Goal: Information Seeking & Learning: Learn about a topic

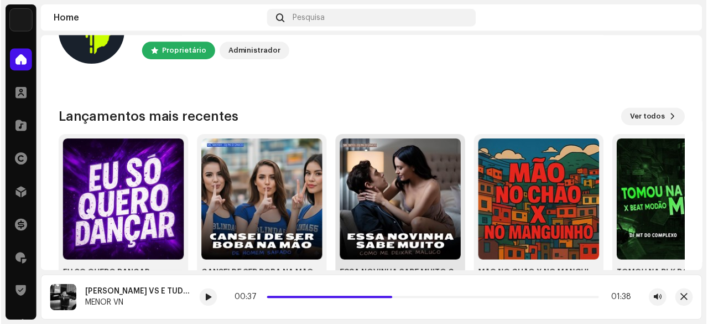
scroll to position [55, 0]
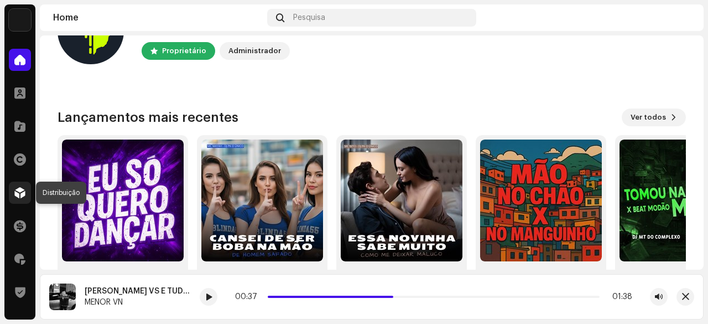
click at [16, 193] on span at bounding box center [19, 192] width 11 height 9
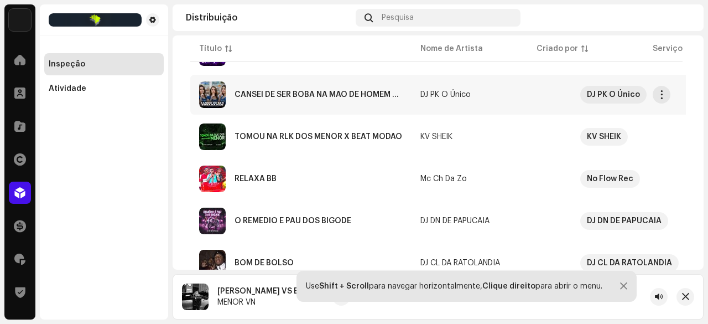
scroll to position [166, 0]
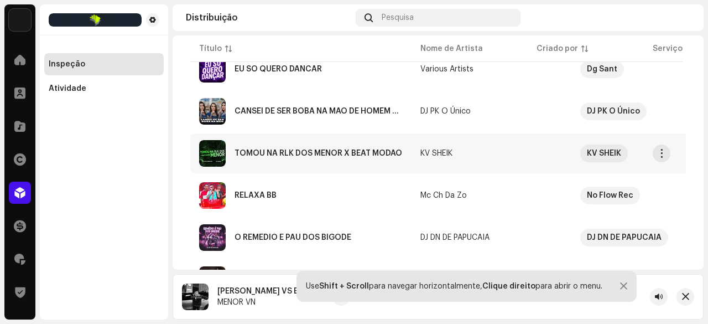
click at [335, 154] on div "TOMOU NA RLK DOS MENOR X BEAT MODAO" at bounding box center [319, 153] width 168 height 8
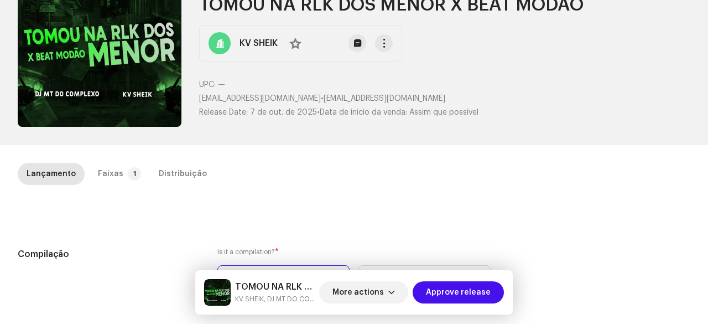
scroll to position [166, 0]
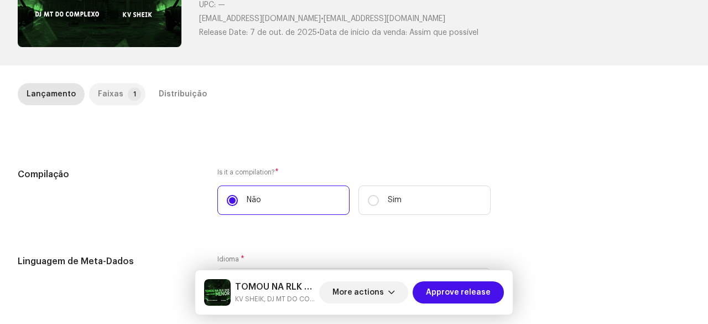
click at [108, 89] on div "Faixas" at bounding box center [110, 94] width 25 height 22
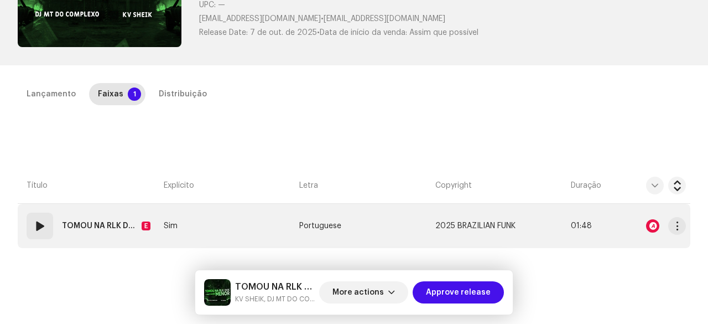
click at [49, 225] on div "01" at bounding box center [40, 226] width 27 height 27
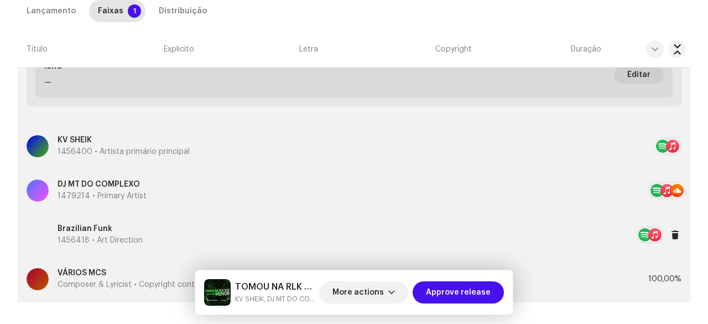
scroll to position [332, 0]
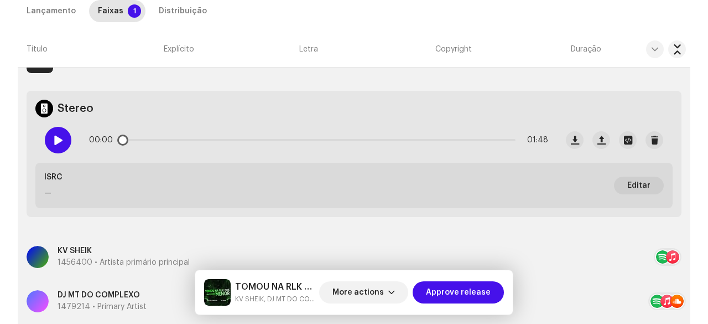
click at [58, 136] on span at bounding box center [57, 140] width 9 height 9
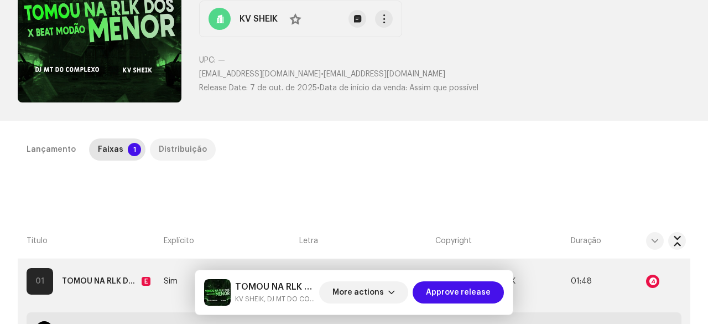
click at [174, 145] on div "Distribuição" at bounding box center [183, 149] width 48 height 22
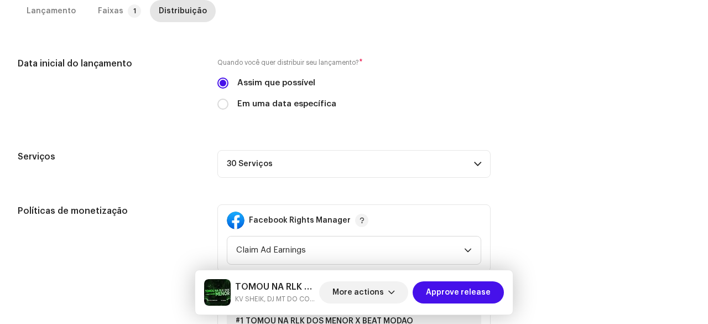
scroll to position [166, 0]
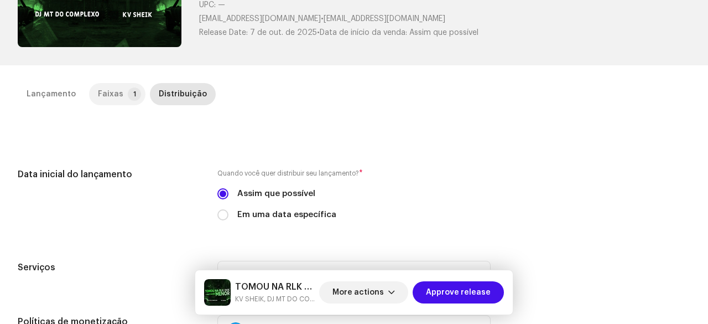
click at [117, 86] on div "Faixas" at bounding box center [110, 94] width 25 height 22
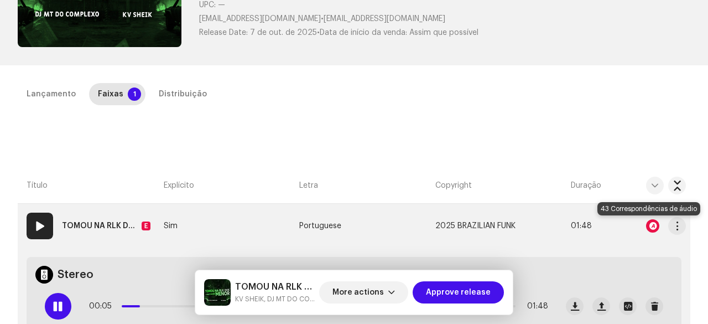
click at [648, 223] on div at bounding box center [652, 225] width 13 height 13
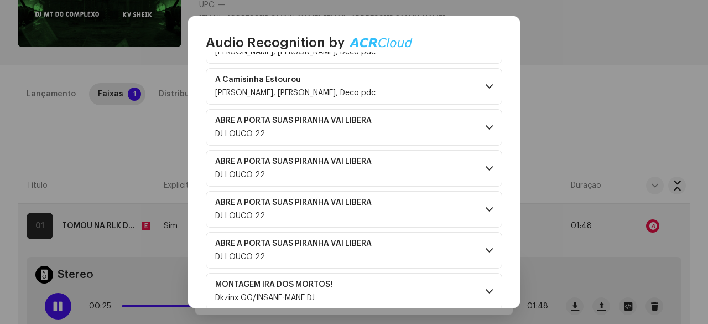
scroll to position [1617, 0]
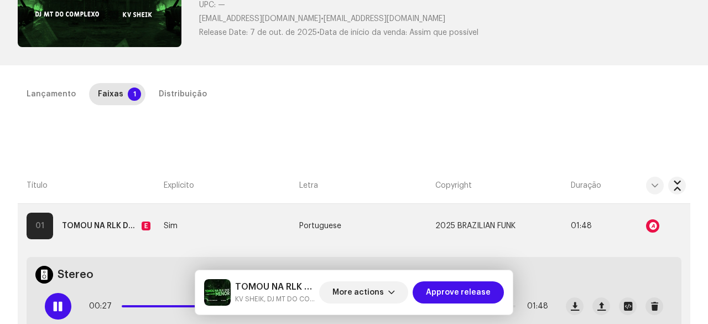
click at [566, 118] on div "Audio Recognition by Remix/Sample 43 All results require review/listening to av…" at bounding box center [354, 162] width 708 height 324
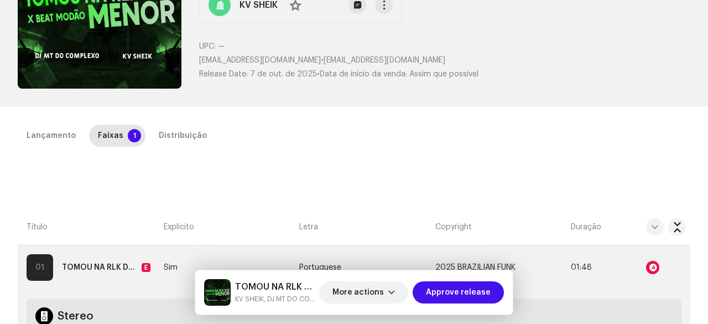
scroll to position [0, 0]
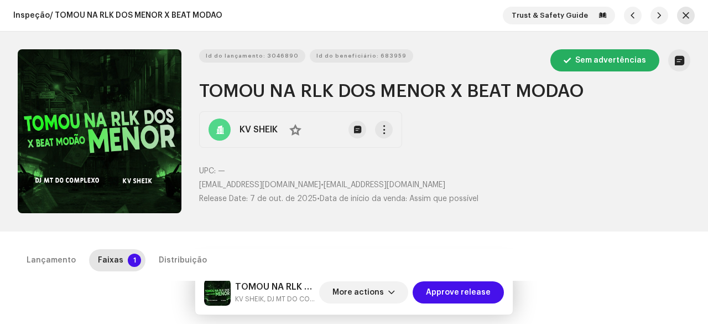
click at [683, 12] on span "button" at bounding box center [686, 15] width 7 height 9
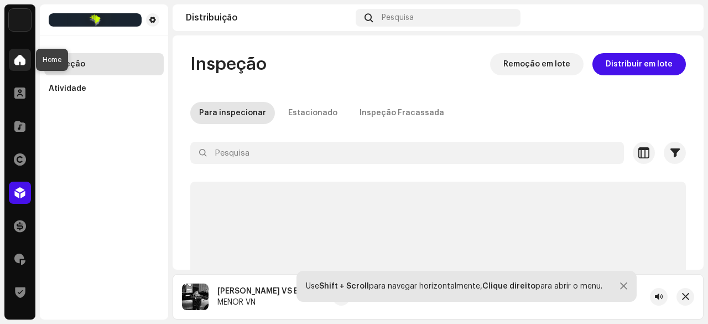
click at [16, 58] on span at bounding box center [19, 59] width 11 height 9
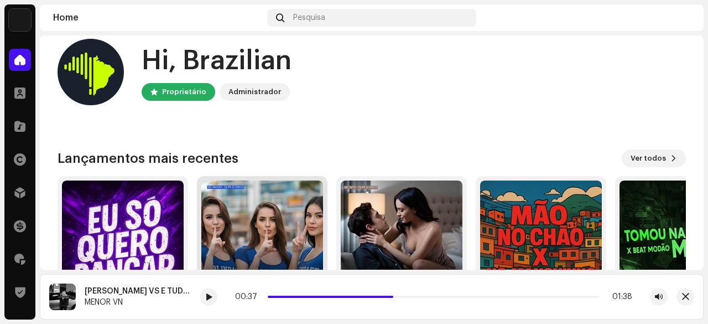
scroll to position [55, 0]
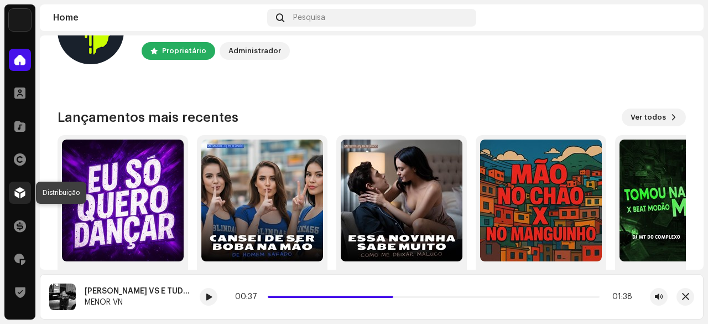
click at [18, 193] on span at bounding box center [19, 192] width 11 height 9
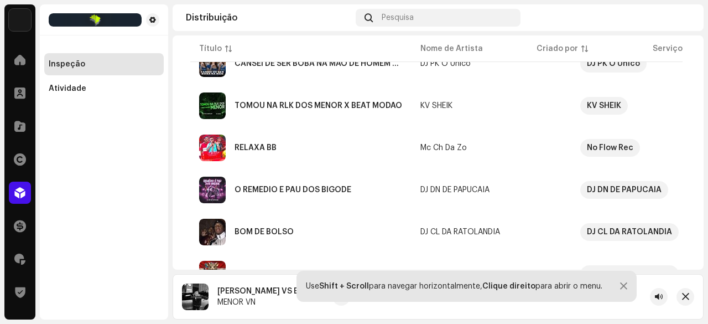
scroll to position [221, 0]
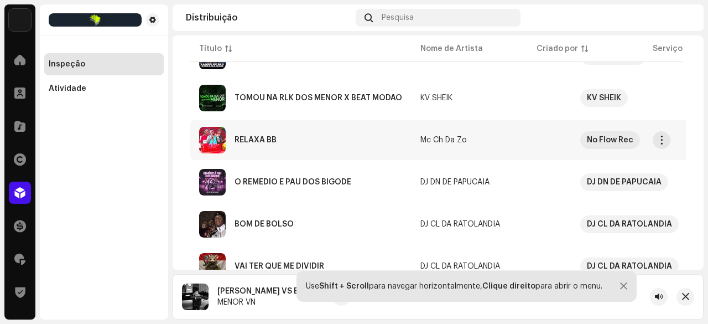
click at [270, 140] on div "RELAXA BB" at bounding box center [256, 140] width 42 height 8
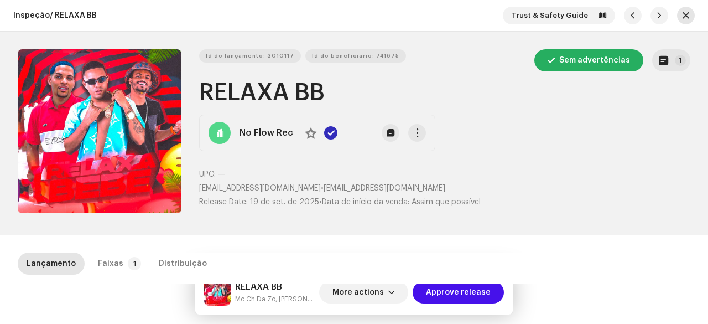
click at [683, 18] on span "button" at bounding box center [686, 15] width 7 height 9
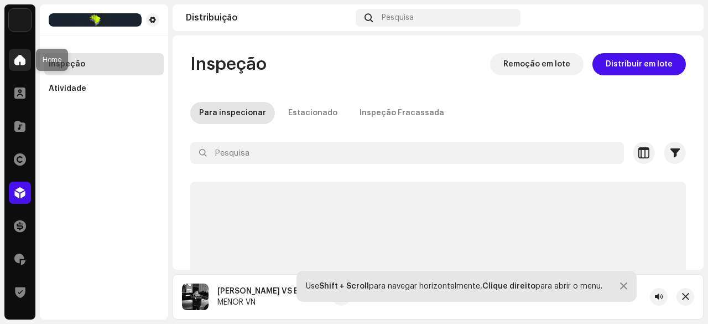
click at [22, 66] on div at bounding box center [20, 60] width 22 height 22
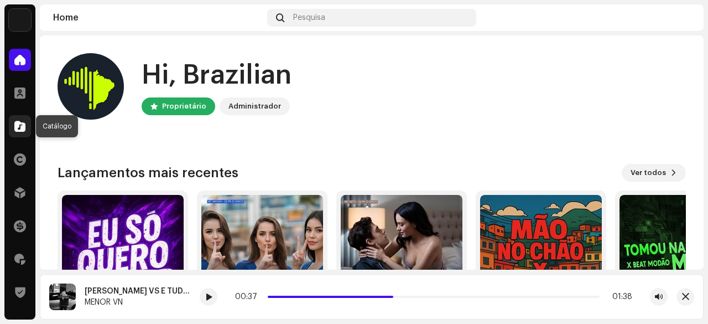
click at [26, 126] on div at bounding box center [20, 126] width 22 height 22
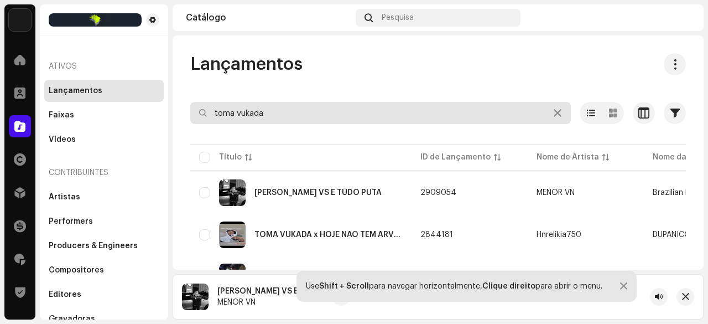
drag, startPoint x: 271, startPoint y: 120, endPoint x: 187, endPoint y: 122, distance: 84.2
click at [187, 122] on div "Lançamentos toma vukada Selecionado 0 Selecionar todos 4 Opções Filtros Status …" at bounding box center [438, 210] width 531 height 314
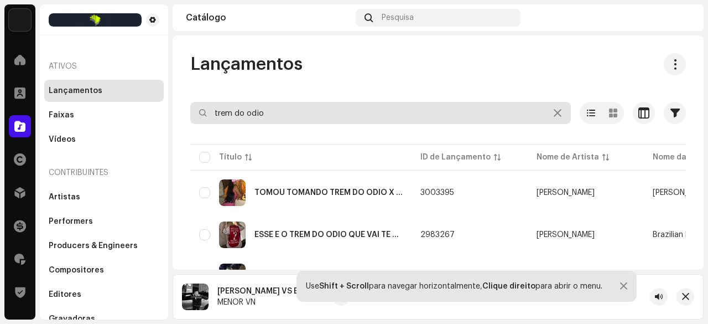
drag, startPoint x: 283, startPoint y: 115, endPoint x: 213, endPoint y: 131, distance: 72.6
click at [213, 131] on re-o-filter-bar "trem do odio Selecionado 0 Selecionar todos 5 Opções Filtros Status de distribu…" at bounding box center [438, 122] width 496 height 40
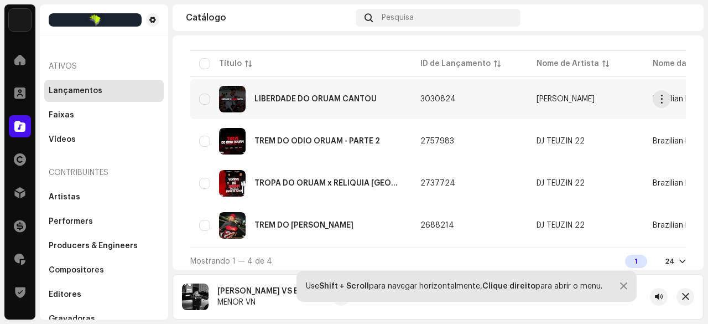
scroll to position [101, 0]
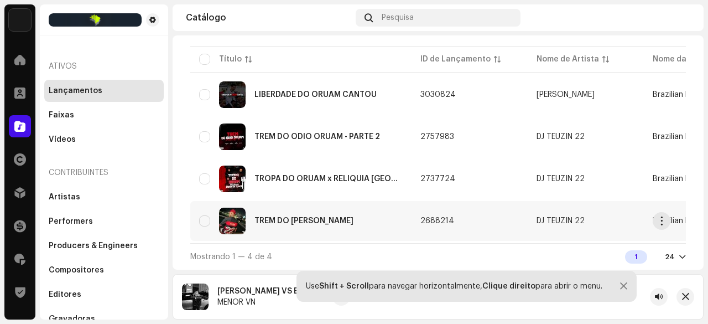
type input "oruam"
click at [314, 217] on div "TREM DO [PERSON_NAME]" at bounding box center [304, 221] width 99 height 8
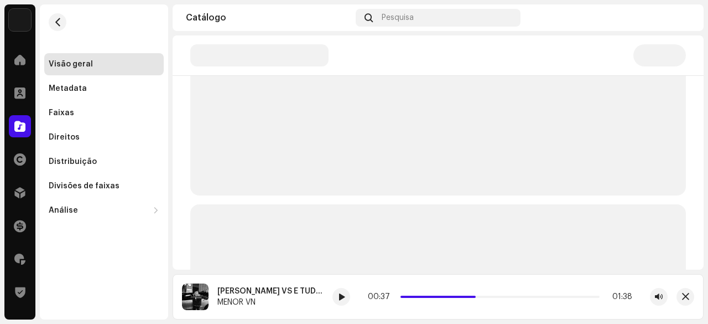
scroll to position [55, 0]
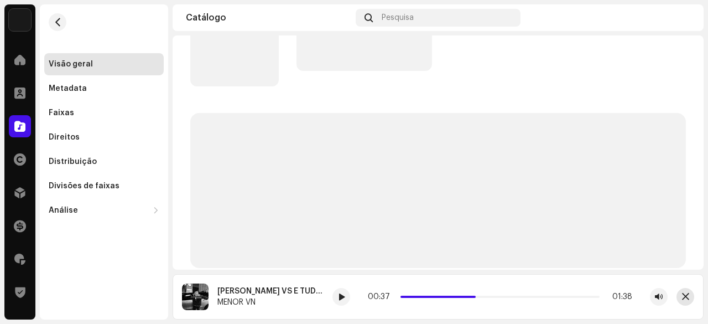
click at [685, 294] on span "button" at bounding box center [685, 296] width 7 height 9
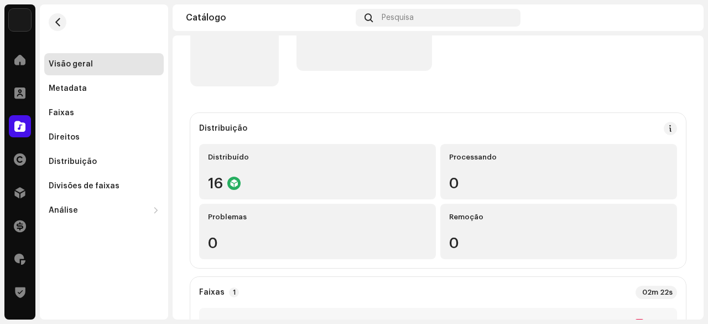
scroll to position [0, 0]
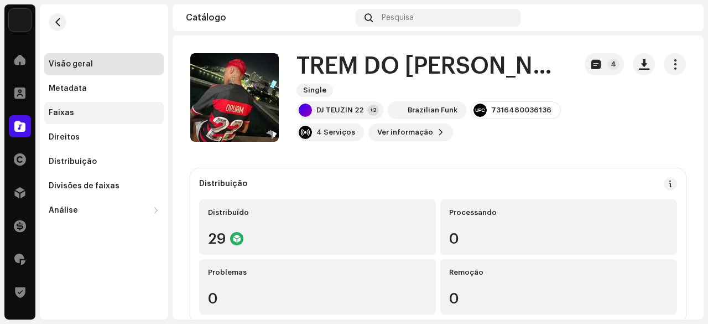
click at [59, 115] on div "Faixas" at bounding box center [61, 112] width 25 height 9
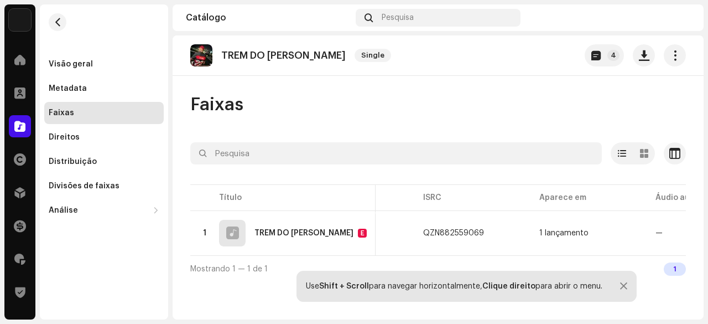
scroll to position [0, 313]
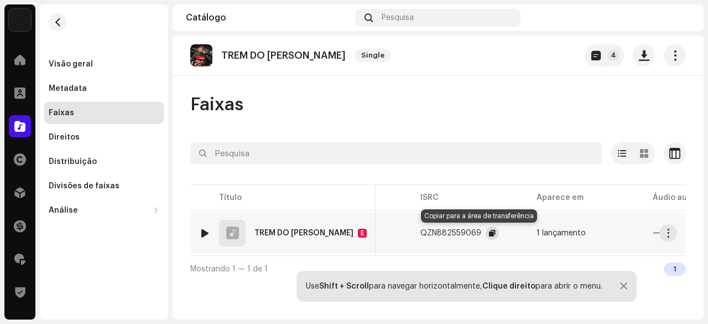
click at [489, 230] on span "button" at bounding box center [492, 233] width 7 height 9
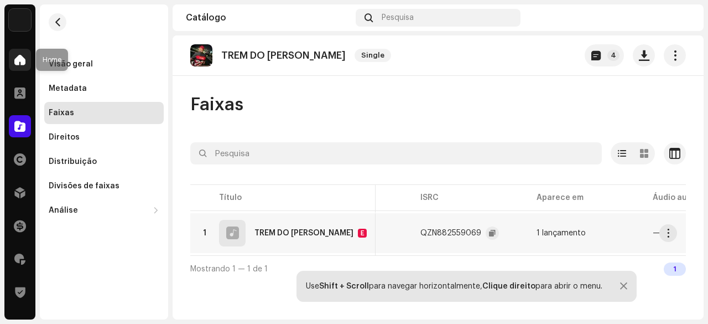
click at [20, 61] on span at bounding box center [19, 59] width 11 height 9
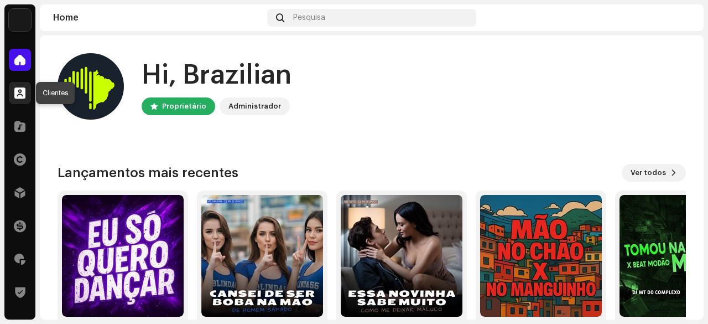
click at [22, 93] on span at bounding box center [19, 93] width 11 height 9
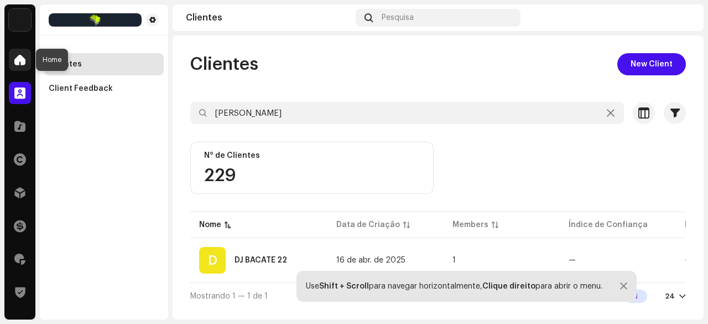
click at [17, 55] on span at bounding box center [19, 59] width 11 height 9
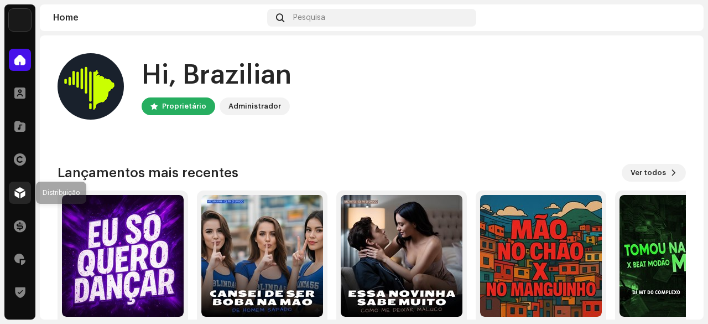
click at [19, 192] on span at bounding box center [19, 192] width 11 height 9
